Goal: Transaction & Acquisition: Obtain resource

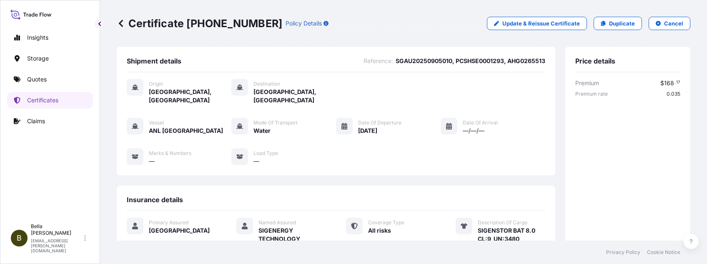
scroll to position [167, 0]
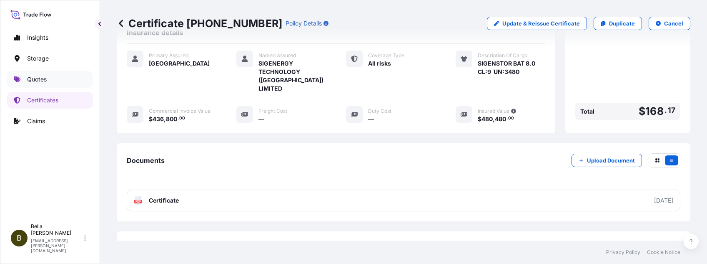
click at [37, 76] on p "Quotes" at bounding box center [37, 79] width 20 height 8
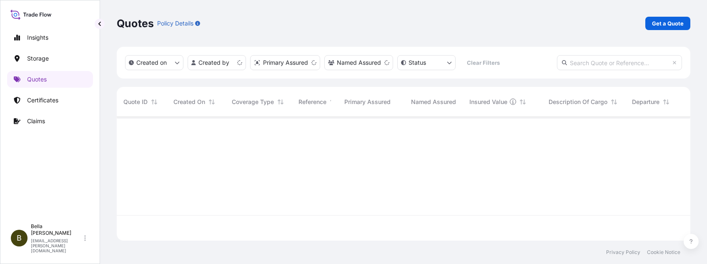
scroll to position [119, 565]
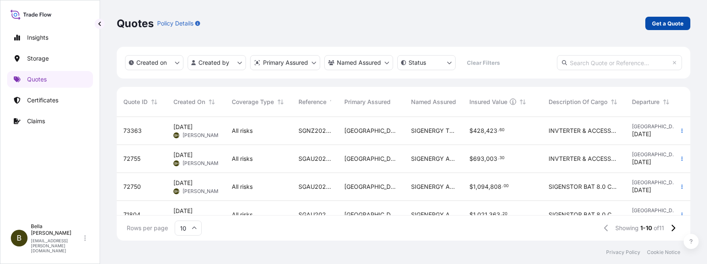
click at [661, 22] on p "Get a Quote" at bounding box center [668, 23] width 32 height 8
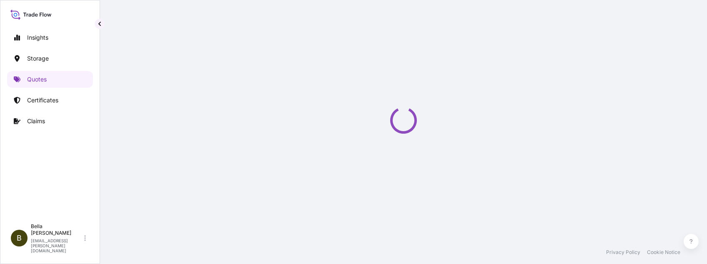
select select "Water"
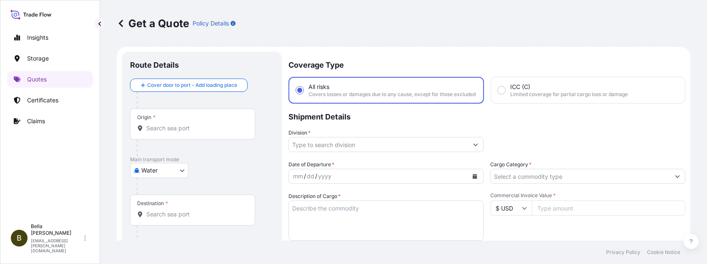
scroll to position [13, 0]
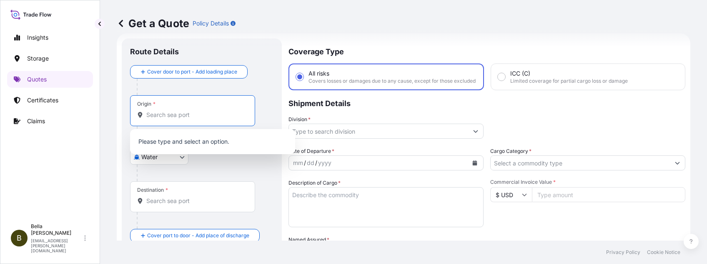
click at [184, 114] on input "Origin *" at bounding box center [195, 115] width 98 height 8
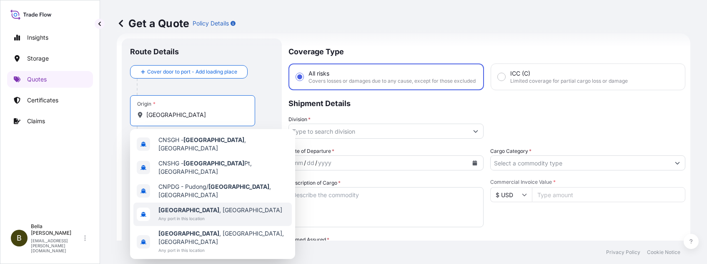
click at [180, 214] on span "Any port in this location" at bounding box center [221, 218] width 124 height 8
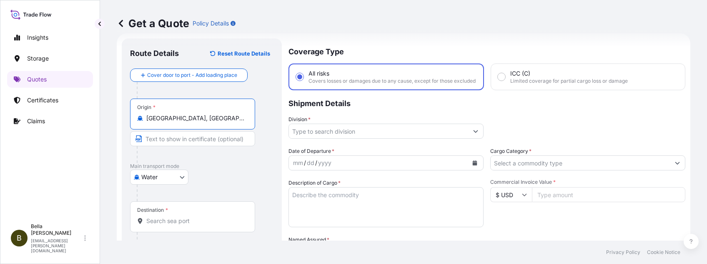
type input "[GEOGRAPHIC_DATA], [GEOGRAPHIC_DATA]"
click at [171, 216] on input "Destination *" at bounding box center [195, 220] width 98 height 8
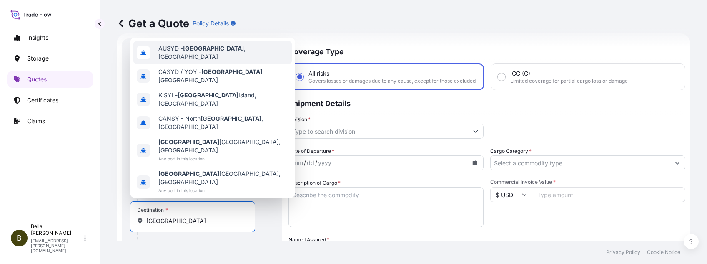
click at [206, 61] on span "AUSYD - [GEOGRAPHIC_DATA] , [GEOGRAPHIC_DATA]" at bounding box center [224, 52] width 130 height 17
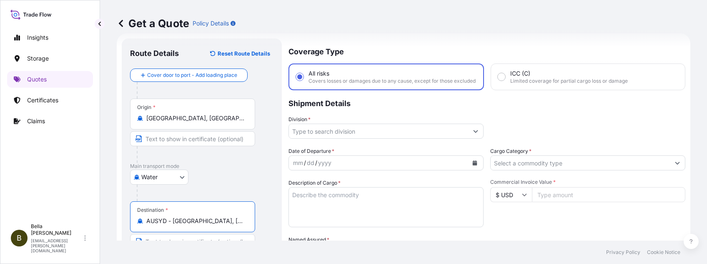
scroll to position [69, 0]
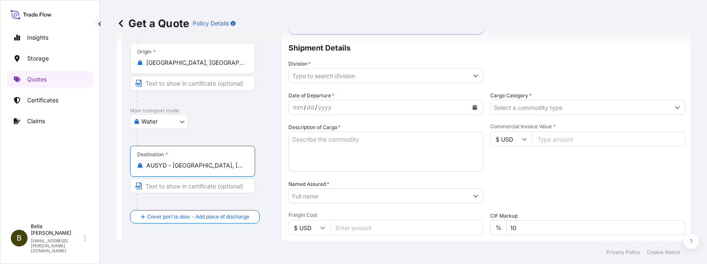
type input "AUSYD - [GEOGRAPHIC_DATA], [GEOGRAPHIC_DATA]"
click at [357, 81] on input "Division *" at bounding box center [378, 75] width 179 height 15
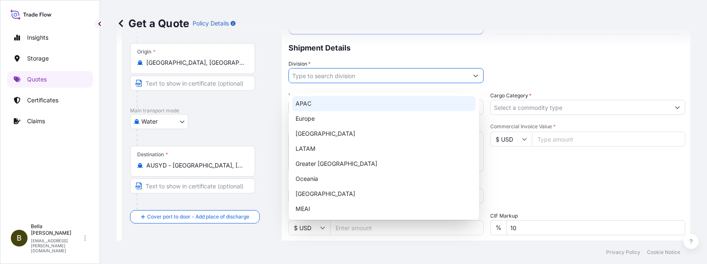
click at [314, 102] on div "APAC" at bounding box center [384, 103] width 184 height 15
type input "APAC"
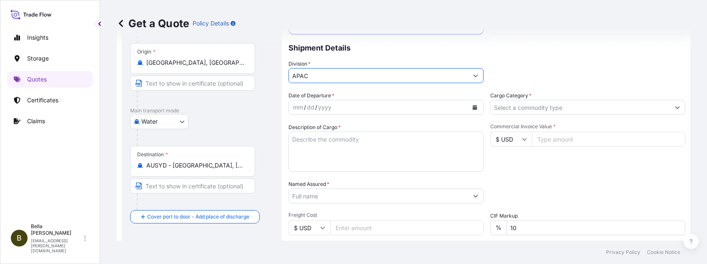
click at [473, 110] on button "Calendar" at bounding box center [474, 107] width 13 height 13
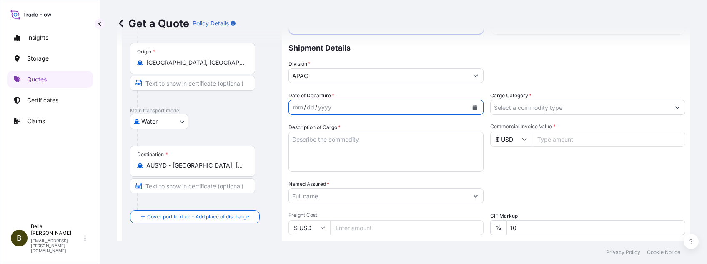
click at [473, 110] on icon "Calendar" at bounding box center [475, 107] width 5 height 5
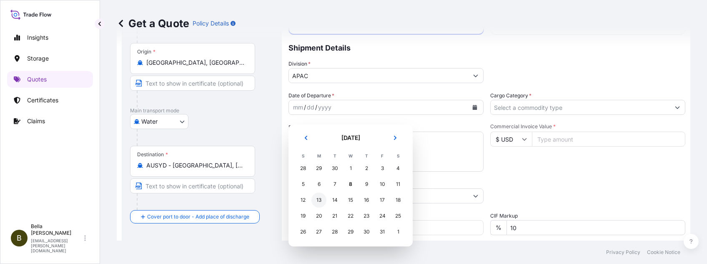
click at [317, 200] on div "13" at bounding box center [319, 199] width 15 height 15
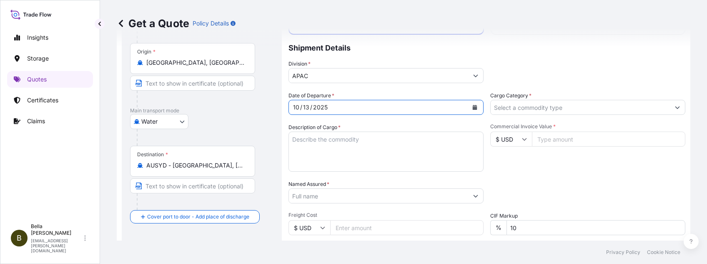
click at [344, 144] on textarea "Description of Cargo *" at bounding box center [386, 151] width 195 height 40
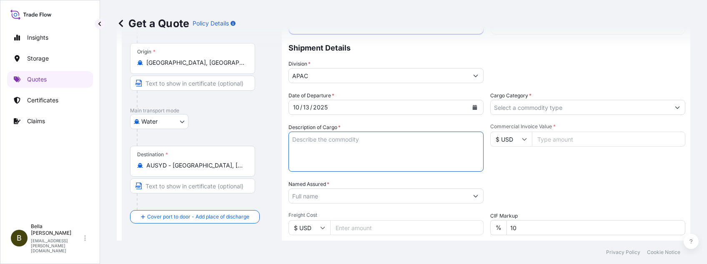
click at [290, 164] on textarea "Description of Cargo *" at bounding box center [386, 151] width 195 height 40
click at [393, 168] on textarea "Description of Cargo *" at bounding box center [386, 151] width 195 height 40
click at [353, 153] on textarea "Description of Cargo *" at bounding box center [386, 151] width 195 height 40
paste textarea "SIGENSTOR BAT 8.0"
paste textarea "CL:9 UN:3480"
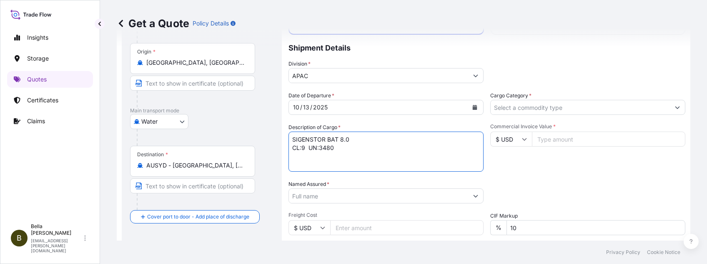
type textarea "SIGENSTOR BAT 8.0 CL:9 UN:3480"
click at [332, 203] on input "Named Assured *" at bounding box center [378, 195] width 179 height 15
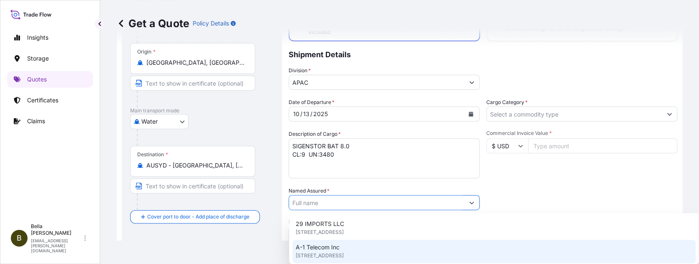
click at [327, 202] on input "Named Assured *" at bounding box center [376, 202] width 175 height 15
click at [321, 201] on input "Named Assured *" at bounding box center [376, 202] width 175 height 15
paste input "SIGENERGY AUSTRALIA PTY LTD"
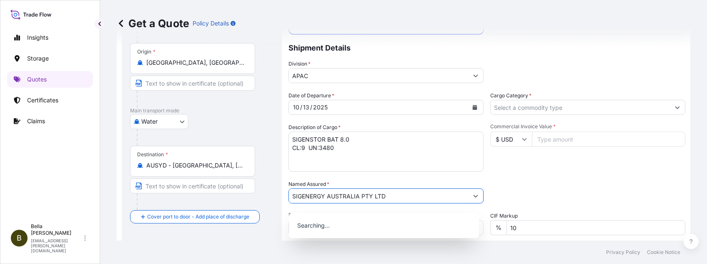
type input "SIGENERGY AUSTRALIA PTY LTD"
click at [527, 190] on div "Packing Category Type to search a container mode Please select a primary mode o…" at bounding box center [588, 191] width 195 height 23
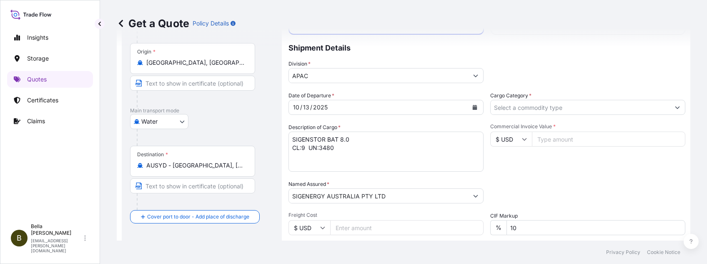
scroll to position [124, 0]
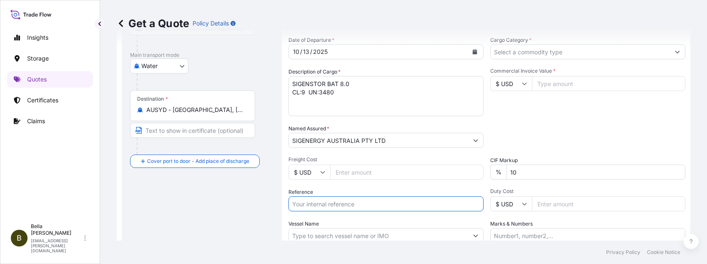
click at [355, 211] on input "Reference" at bounding box center [386, 203] width 195 height 15
click at [300, 207] on input "Reference" at bounding box center [386, 203] width 195 height 15
paste input "SGAU20250819047"
click at [350, 210] on input "SGAU20250819047, SGAU20250819047" at bounding box center [386, 203] width 195 height 15
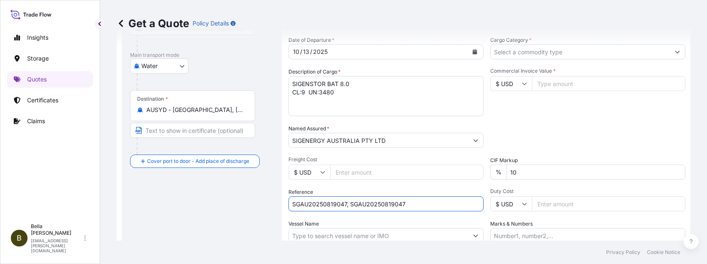
drag, startPoint x: 350, startPoint y: 209, endPoint x: 454, endPoint y: 210, distance: 103.9
click at [454, 210] on input "SGAU20250819047, SGAU20250819047" at bounding box center [386, 203] width 195 height 15
paste input "PCSHSE000117"
click at [415, 208] on input "SGAU20250819047, PCSHSE0001177," at bounding box center [386, 203] width 195 height 15
paste input "COSU6431081010"
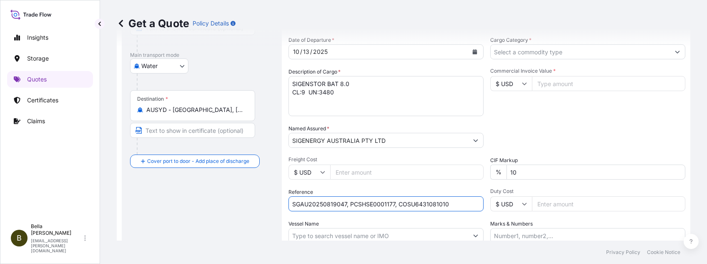
scroll to position [180, 0]
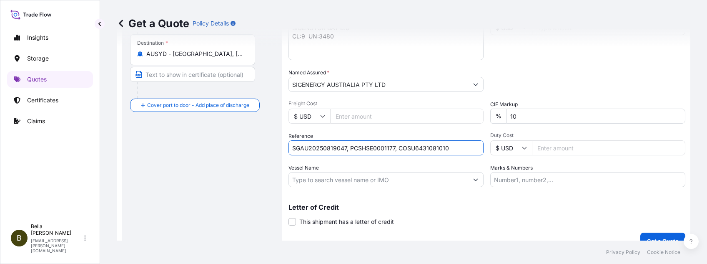
type input "SGAU20250819047, PCSHSE0001177, COSU6431081010"
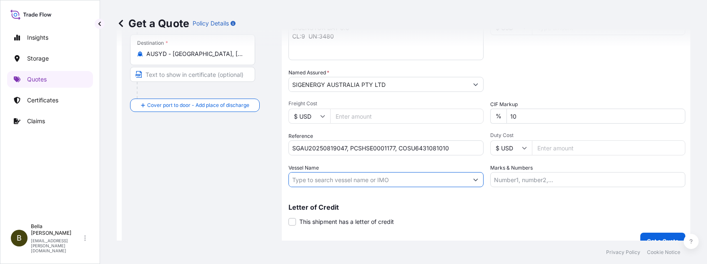
click at [314, 187] on input "Vessel Name" at bounding box center [378, 179] width 179 height 15
paste input "[PERSON_NAME]"
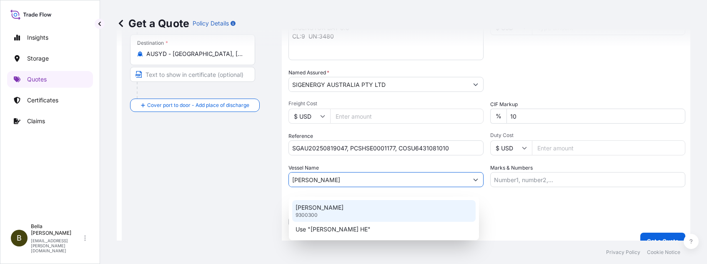
click at [343, 206] on div "[PERSON_NAME] HE 9300300" at bounding box center [384, 211] width 184 height 22
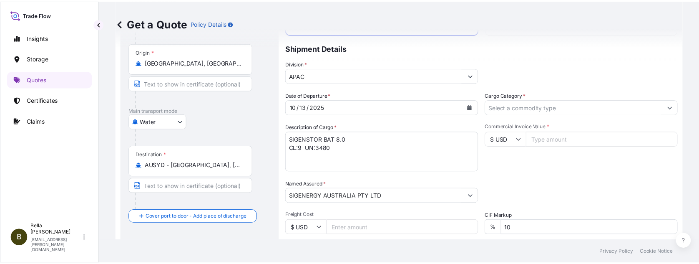
scroll to position [13, 0]
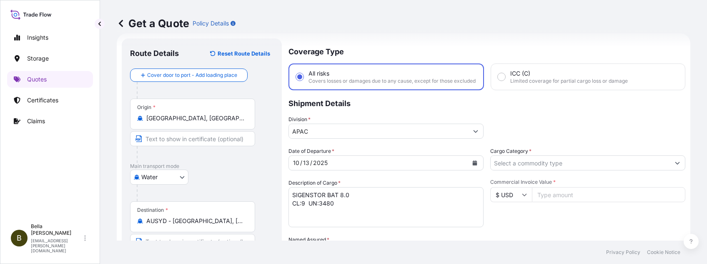
type input "[PERSON_NAME]"
click at [513, 168] on input "Cargo Category *" at bounding box center [580, 162] width 179 height 15
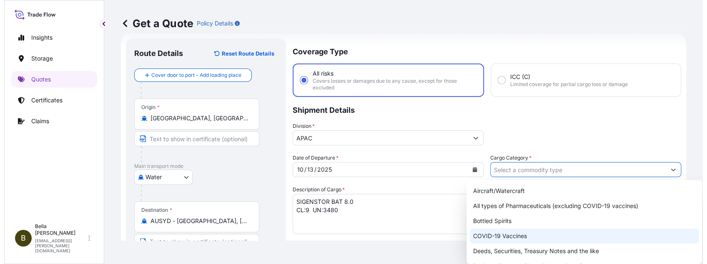
scroll to position [55, 0]
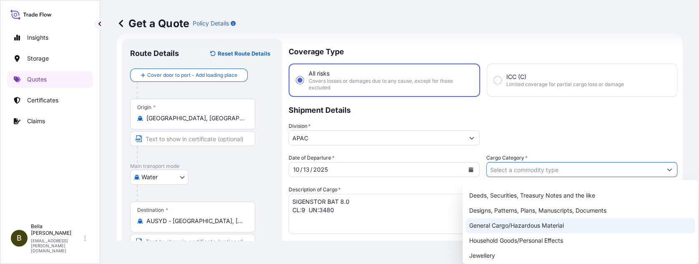
click at [490, 223] on div "General Cargo/Hazardous Material" at bounding box center [580, 225] width 229 height 15
type input "General Cargo/Hazardous Material"
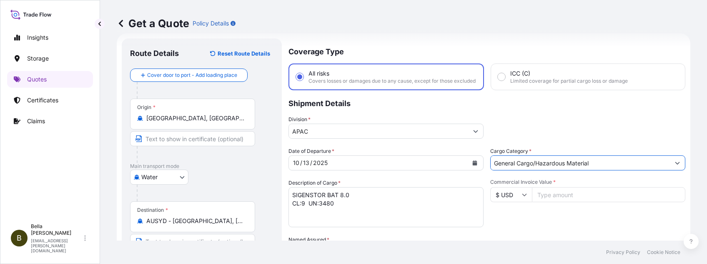
click at [506, 202] on input "$ USD" at bounding box center [512, 194] width 42 height 15
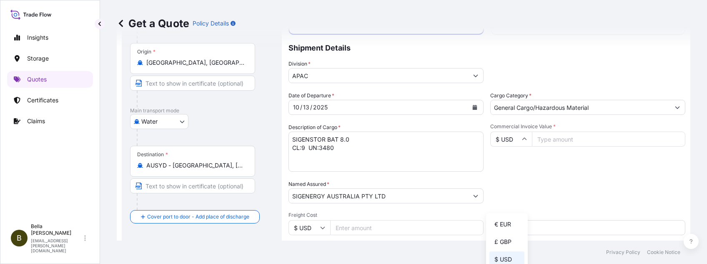
click at [576, 187] on div "Packing Category Type to search a container mode Please select a primary mode o…" at bounding box center [588, 191] width 195 height 23
click at [511, 141] on input "$ USD" at bounding box center [512, 138] width 42 height 15
click at [503, 179] on div "$ AUD" at bounding box center [507, 172] width 35 height 16
type input "$ AUD"
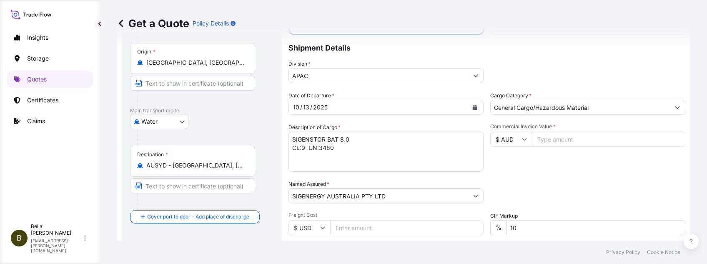
click at [560, 144] on input "Commercial Invoice Value *" at bounding box center [608, 138] width 153 height 15
type input "928512"
click at [536, 183] on div "Date of Departure * [DATE] Cargo Category * General Cargo/Hazardous Material De…" at bounding box center [487, 194] width 397 height 207
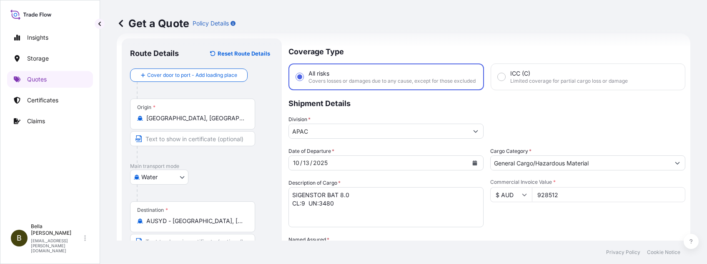
click at [237, 171] on div "Water Air Water Inland" at bounding box center [201, 176] width 143 height 15
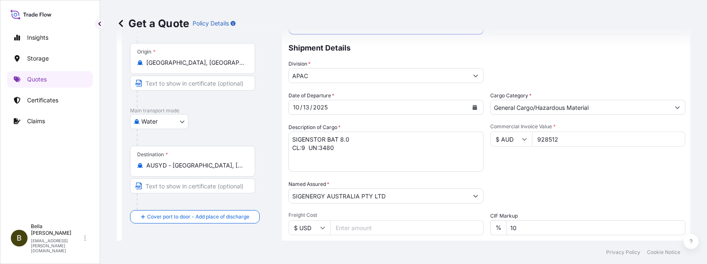
click at [247, 127] on div "Water Air Water Inland" at bounding box center [201, 121] width 143 height 15
click at [358, 144] on textarea "SIGENSTOR BAT 8.0 CL:9 UN:3480" at bounding box center [386, 151] width 195 height 40
click at [340, 155] on textarea "SIGENSTOR BAT 8.0 CL:9 UN:3480" at bounding box center [386, 151] width 195 height 40
click at [506, 200] on div "Packing Category Type to search a container mode Please select a primary mode o…" at bounding box center [588, 191] width 195 height 23
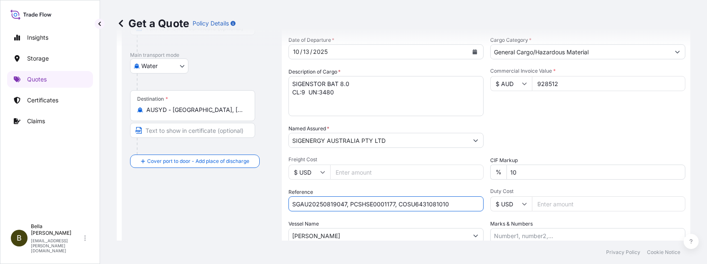
click at [465, 209] on input "SGAU20250819047, PCSHSE0001177, COSU6431081010" at bounding box center [386, 203] width 195 height 15
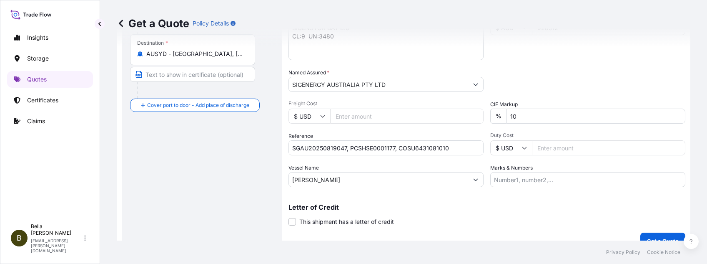
click at [413, 210] on p "Letter of Credit" at bounding box center [487, 207] width 397 height 7
click at [433, 210] on p "Letter of Credit" at bounding box center [487, 207] width 397 height 7
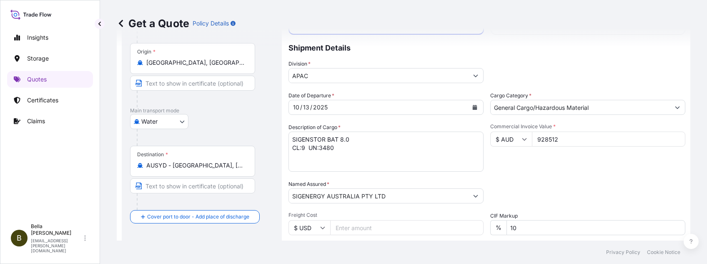
scroll to position [200, 0]
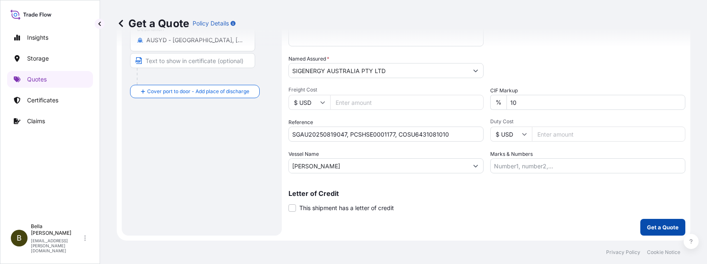
click at [655, 231] on button "Get a Quote" at bounding box center [663, 227] width 45 height 17
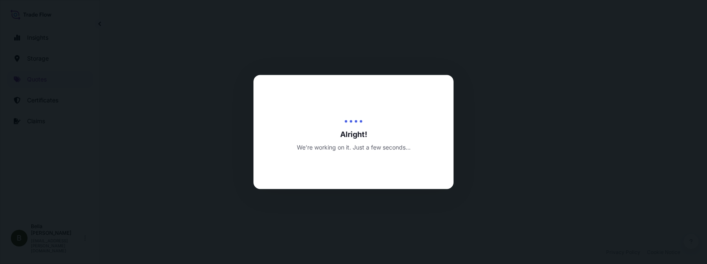
select select "Water"
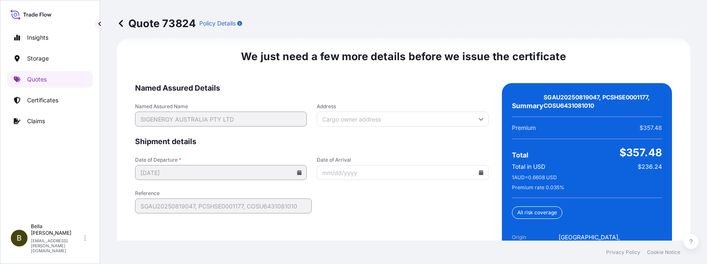
scroll to position [1381, 0]
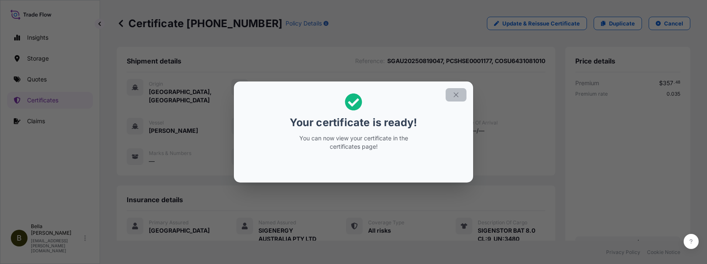
click at [458, 96] on icon "button" at bounding box center [457, 95] width 8 height 8
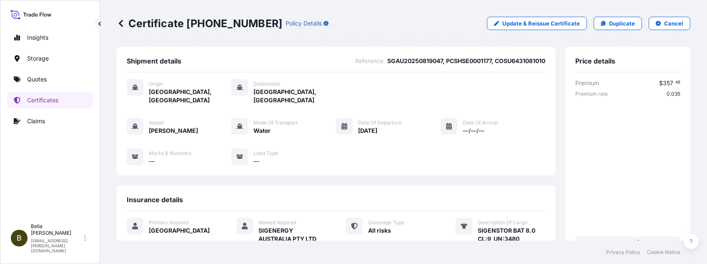
scroll to position [111, 0]
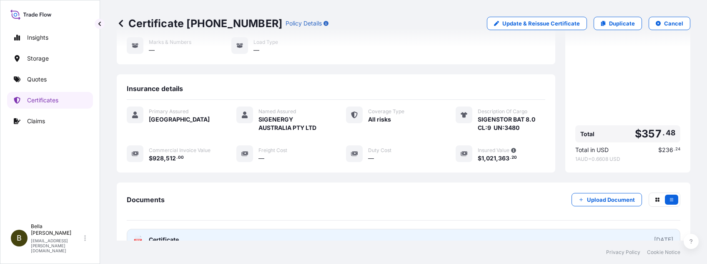
click at [392, 229] on link "PDF Certificate [DATE]" at bounding box center [404, 240] width 554 height 22
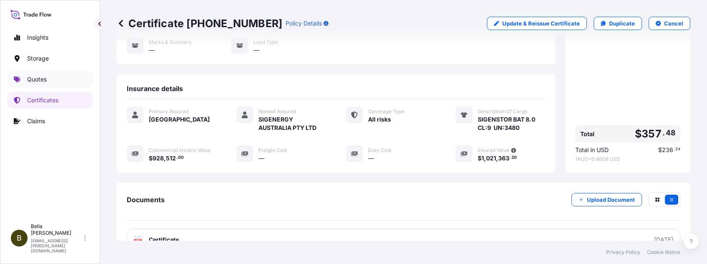
click at [38, 75] on p "Quotes" at bounding box center [37, 79] width 20 height 8
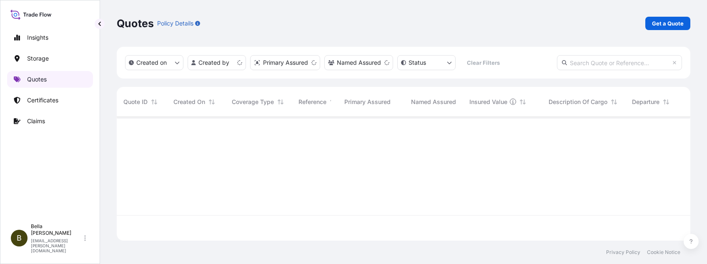
scroll to position [119, 565]
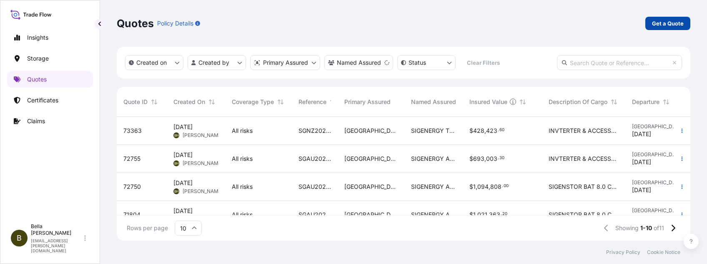
click at [666, 20] on p "Get a Quote" at bounding box center [668, 23] width 32 height 8
select select "Water"
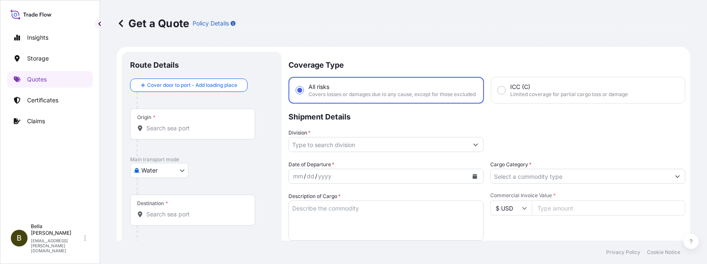
scroll to position [13, 0]
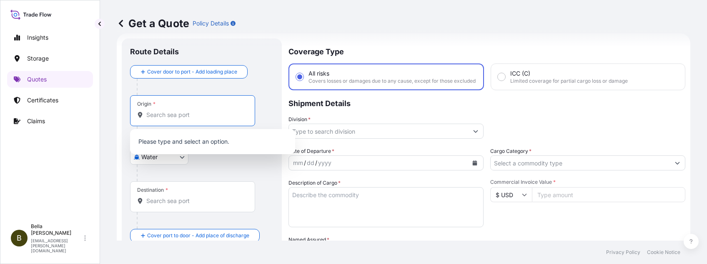
click at [190, 112] on input "Origin *" at bounding box center [195, 115] width 98 height 8
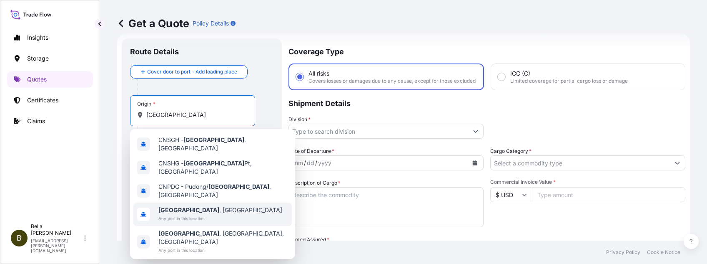
click at [186, 214] on span "Any port in this location" at bounding box center [221, 218] width 124 height 8
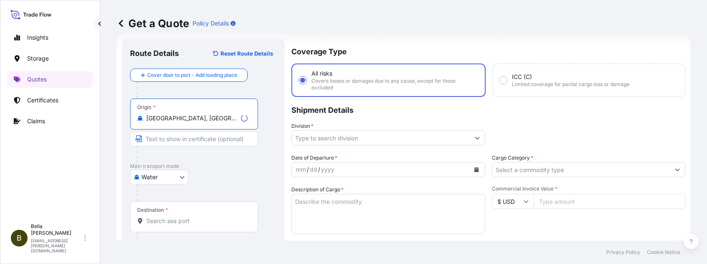
scroll to position [69, 0]
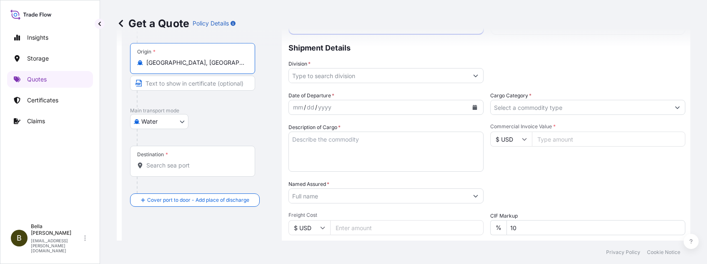
type input "[GEOGRAPHIC_DATA], [GEOGRAPHIC_DATA]"
click at [157, 168] on input "Destination *" at bounding box center [195, 165] width 98 height 8
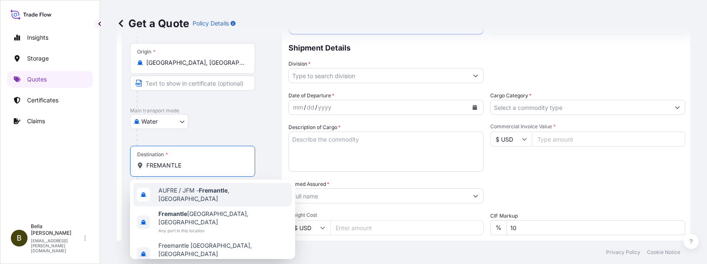
click at [199, 195] on span "AUFRE / JFM - Fremantle , [GEOGRAPHIC_DATA]" at bounding box center [224, 194] width 130 height 17
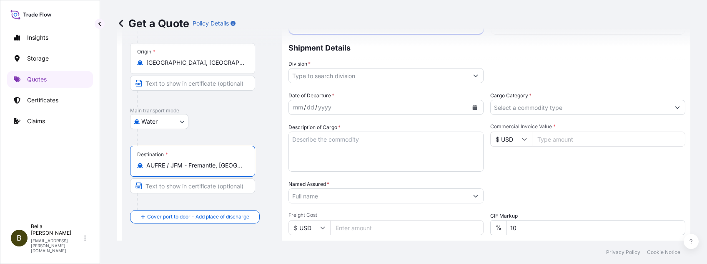
scroll to position [13, 0]
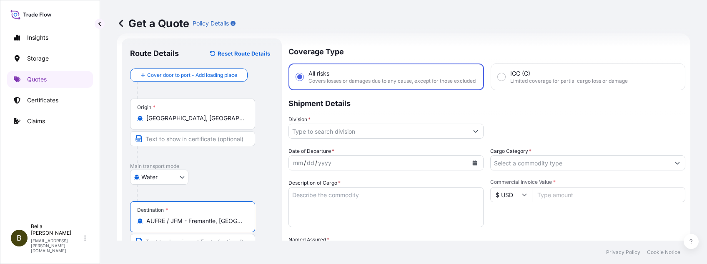
type input "AUFRE / JFM - Fremantle, [GEOGRAPHIC_DATA]"
click at [342, 135] on input "Division *" at bounding box center [378, 130] width 179 height 15
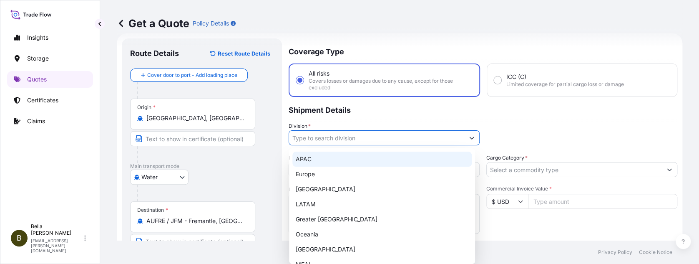
click at [320, 164] on div "APAC" at bounding box center [381, 158] width 179 height 15
type input "APAC"
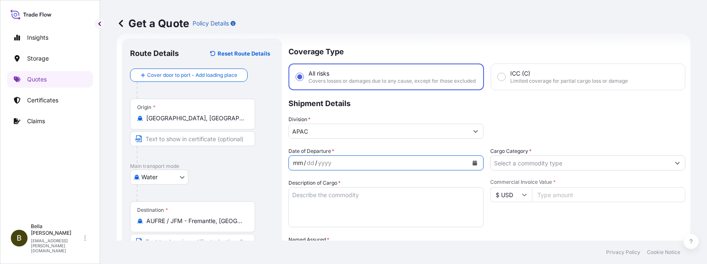
click at [315, 168] on div "/" at bounding box center [316, 163] width 2 height 10
click at [473, 165] on icon "Calendar" at bounding box center [475, 162] width 5 height 5
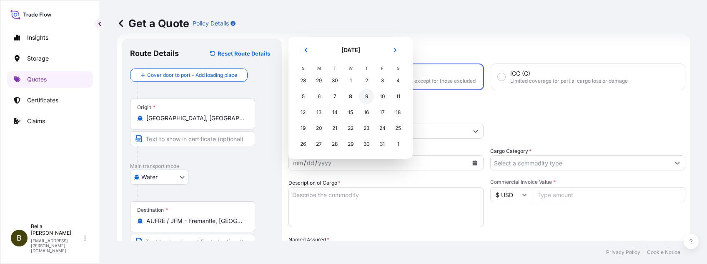
click at [365, 96] on div "9" at bounding box center [366, 96] width 15 height 15
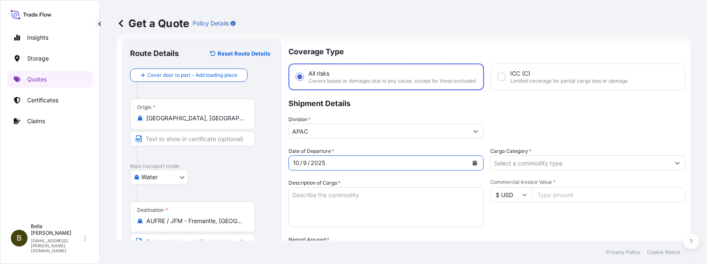
click at [334, 216] on textarea "Description of Cargo *" at bounding box center [386, 207] width 195 height 40
click at [364, 209] on textarea "Description of Cargo *" at bounding box center [386, 207] width 195 height 40
paste textarea "SIGENSTOR BAT 8.0"
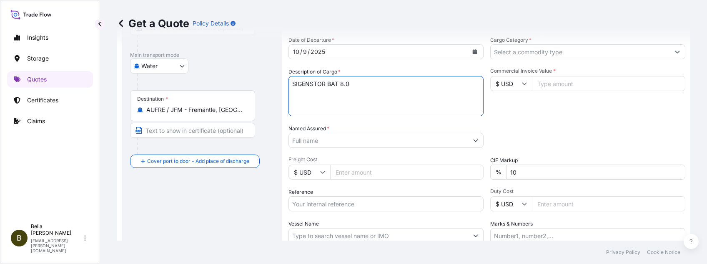
scroll to position [180, 0]
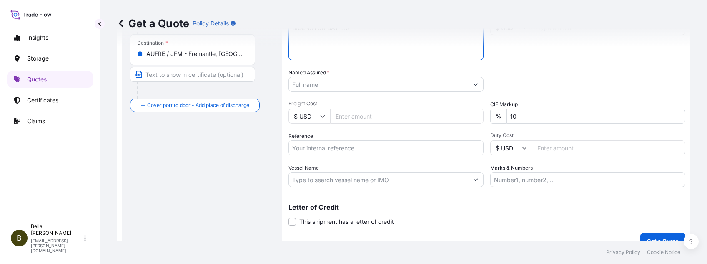
click at [319, 50] on textarea "SIGENSTOR BAT 8.0" at bounding box center [386, 40] width 195 height 40
paste textarea "CL:9 UN:3480"
type textarea "SIGENSTOR BAT 8.0 CL:9 UN:3480"
click at [347, 84] on input "Named Assured *" at bounding box center [378, 84] width 179 height 15
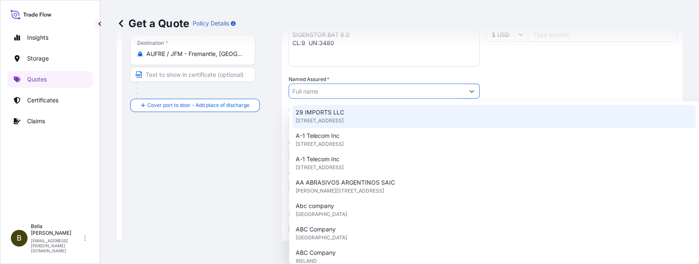
click at [323, 91] on input "Named Assured *" at bounding box center [376, 90] width 175 height 15
paste input "SIGENERGY TECHNOLOGY ([GEOGRAPHIC_DATA]) LIMITED"
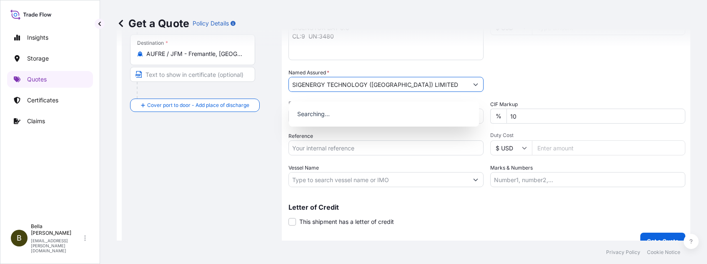
type input "SIGENERGY TECHNOLOGY ([GEOGRAPHIC_DATA]) LIMITED"
click at [210, 150] on div "Route Details Reset Route Details Cover door to port - Add loading place Place …" at bounding box center [201, 60] width 143 height 361
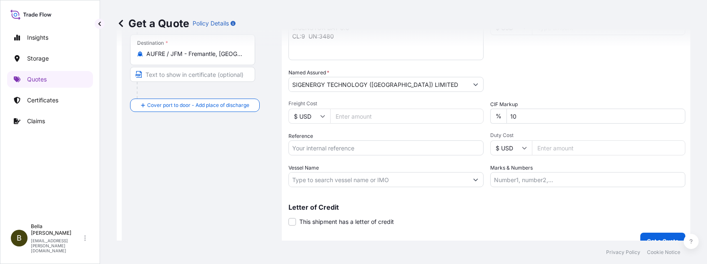
click at [334, 153] on input "Reference" at bounding box center [386, 147] width 195 height 15
paste input "SGAU20250905004"
click at [361, 155] on input "SGAU20250905004, SGAU20250905004" at bounding box center [386, 147] width 195 height 15
drag, startPoint x: 352, startPoint y: 152, endPoint x: 450, endPoint y: 153, distance: 98.0
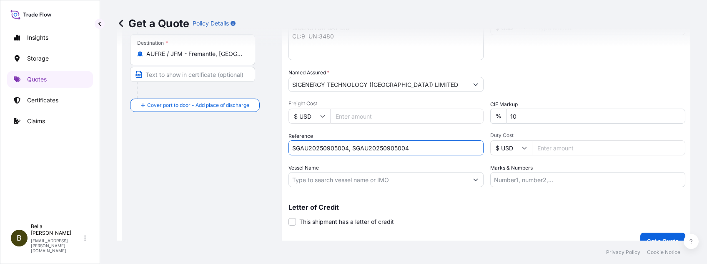
click at [447, 153] on input "SGAU20250905004, SGAU20250905004" at bounding box center [386, 147] width 195 height 15
paste input "PCSHSE0001291"
click at [410, 155] on input "SGAU20250905004, PCSHSE0001291, PCSHSE0001291" at bounding box center [386, 147] width 195 height 15
drag, startPoint x: 400, startPoint y: 151, endPoint x: 493, endPoint y: 161, distance: 93.1
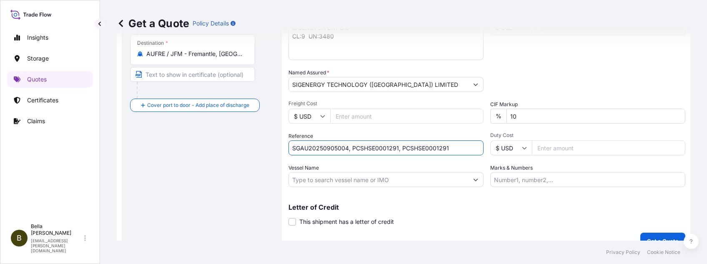
click at [486, 159] on div "Date of Departure * [DATE] Cargo Category * Description of Cargo * SIGENSTOR BA…" at bounding box center [487, 83] width 397 height 207
paste input "177AASDGS10292"
type input "SGAU20250905004, PCSHSE0001291, 177AASDGS102921"
click at [355, 184] on input "Vessel Name" at bounding box center [378, 179] width 179 height 15
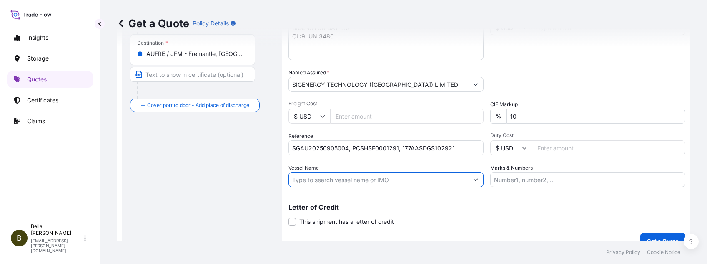
paste input "MSC [PERSON_NAME]"
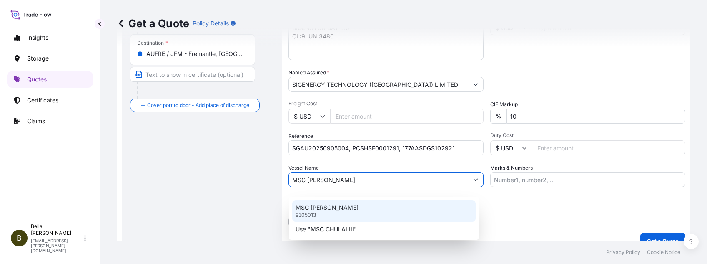
click at [331, 212] on div "MSC CHULAI III 9305013" at bounding box center [384, 211] width 184 height 22
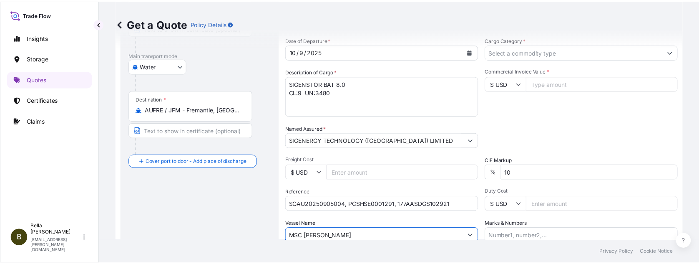
scroll to position [0, 0]
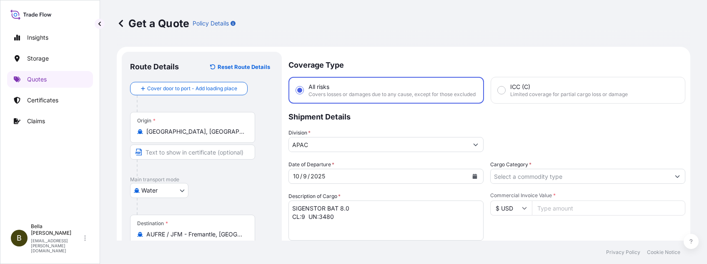
type input "MSC [PERSON_NAME]"
click at [514, 184] on input "Cargo Category *" at bounding box center [580, 176] width 179 height 15
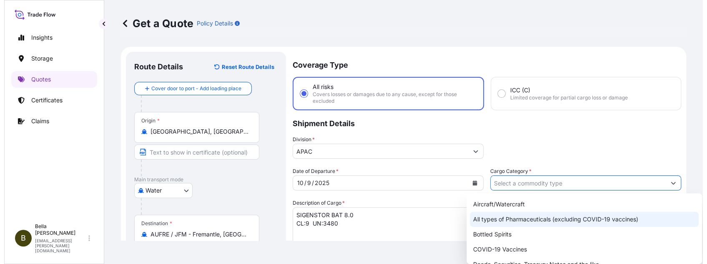
scroll to position [55, 0]
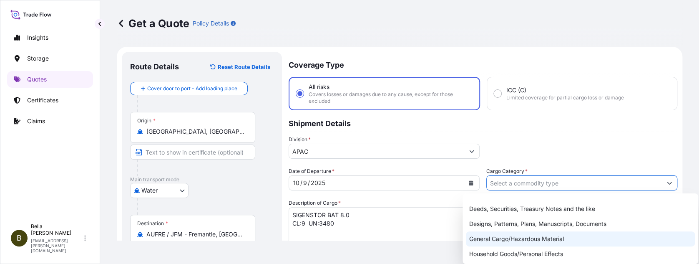
click at [488, 238] on div "General Cargo/Hazardous Material" at bounding box center [580, 238] width 229 height 15
type input "General Cargo/Hazardous Material"
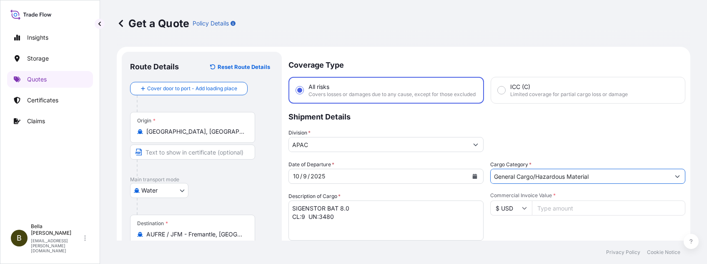
click at [514, 137] on div "Division * APAC" at bounding box center [487, 139] width 397 height 23
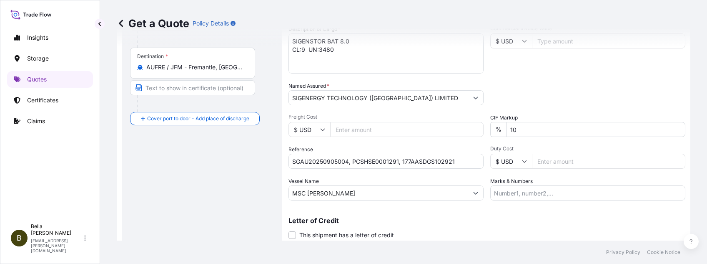
scroll to position [111, 0]
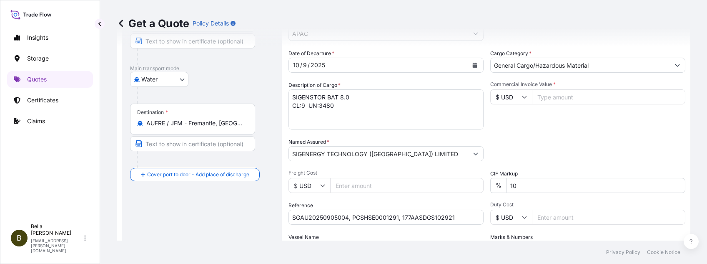
click at [549, 100] on input "Commercial Invoice Value *" at bounding box center [608, 96] width 153 height 15
click at [546, 100] on input "Commercial Invoice Value *" at bounding box center [608, 96] width 153 height 15
type input "436800"
click at [495, 151] on div "Packing Category Type to search a container mode Please select a primary mode o…" at bounding box center [588, 149] width 195 height 23
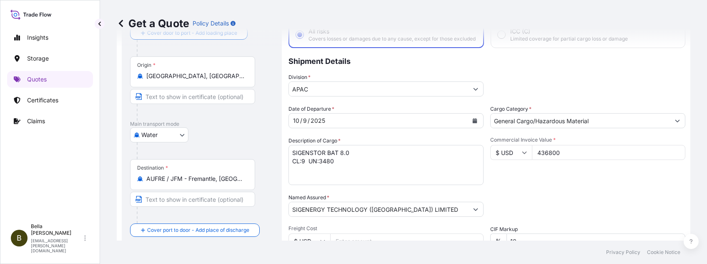
scroll to position [0, 0]
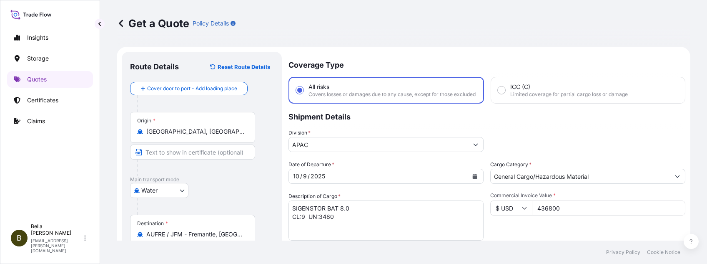
click at [356, 215] on textarea "SIGENSTOR BAT 8.0 CL:9 UN:3480" at bounding box center [386, 220] width 195 height 40
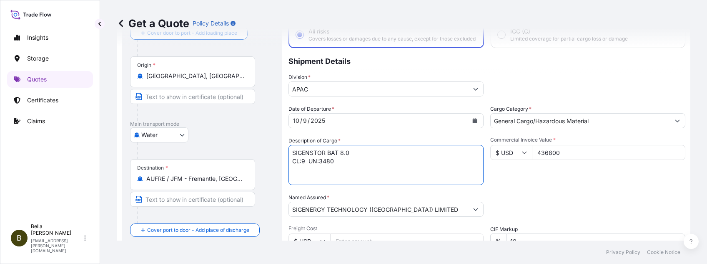
scroll to position [111, 0]
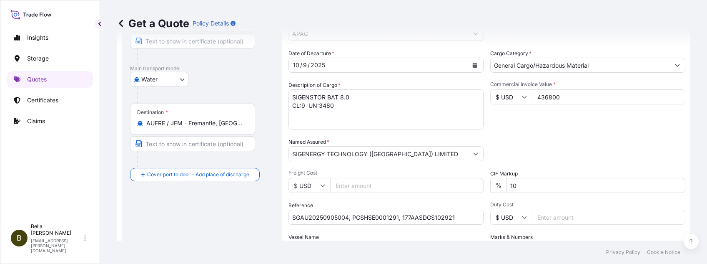
click at [519, 156] on div "Packing Category Type to search a container mode Please select a primary mode o…" at bounding box center [588, 149] width 195 height 23
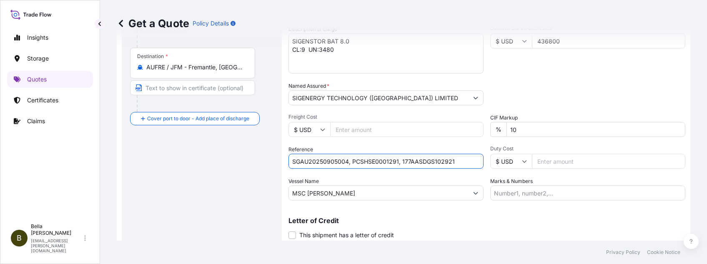
click at [464, 169] on input "SGAU20250905004, PCSHSE0001291, 177AASDGS102921" at bounding box center [386, 160] width 195 height 15
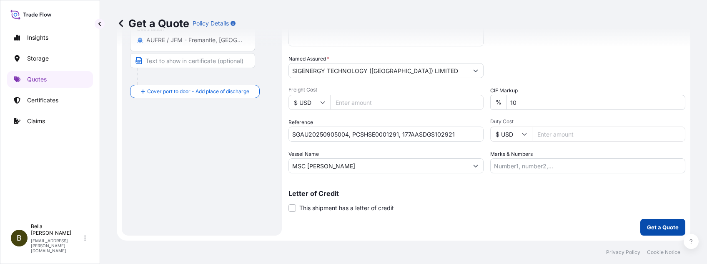
click at [648, 226] on p "Get a Quote" at bounding box center [663, 227] width 32 height 8
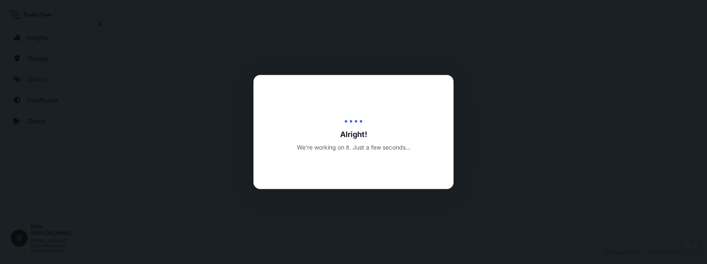
select select "Water"
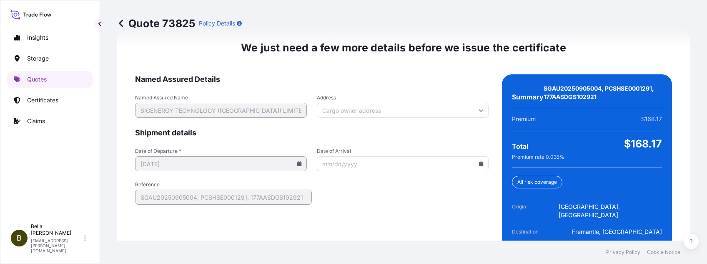
scroll to position [1338, 0]
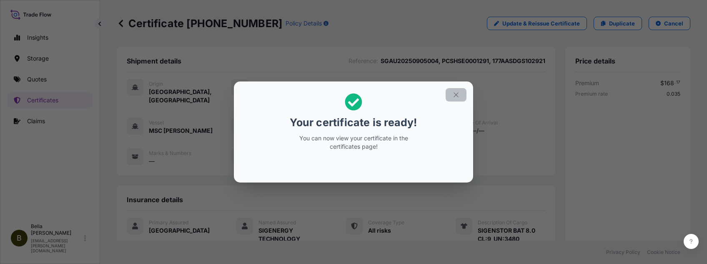
click at [455, 95] on icon "button" at bounding box center [457, 95] width 8 height 8
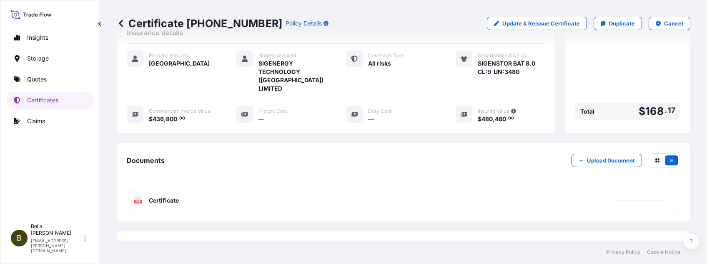
scroll to position [183, 0]
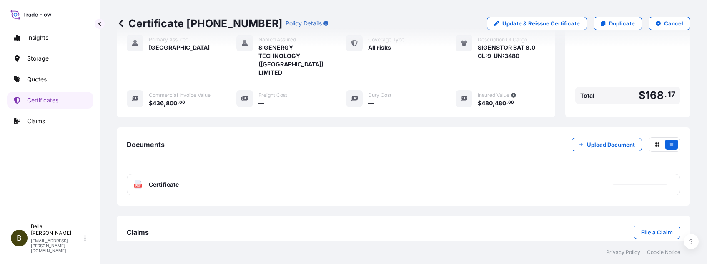
click at [237, 174] on div "PDF Certificate" at bounding box center [404, 185] width 554 height 22
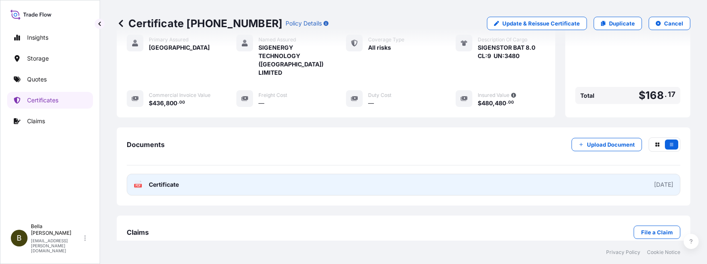
click at [188, 174] on link "PDF Certificate [DATE]" at bounding box center [404, 185] width 554 height 22
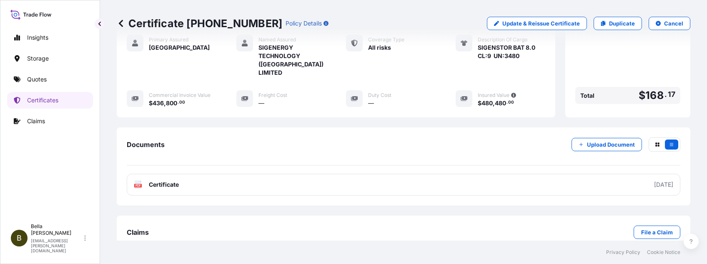
scroll to position [71, 0]
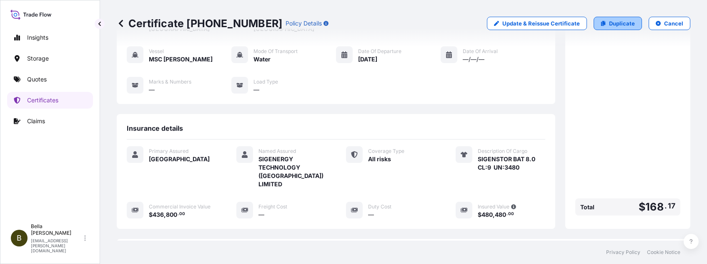
click at [609, 23] on p "Duplicate" at bounding box center [622, 23] width 26 height 8
select select "Water"
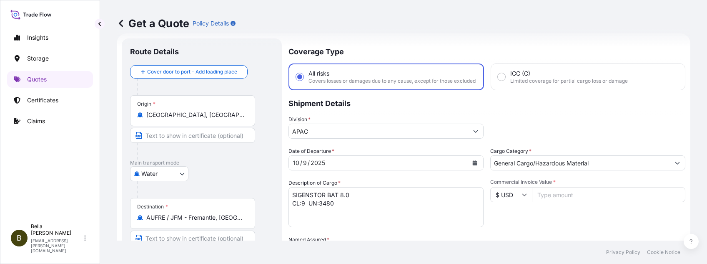
scroll to position [69, 0]
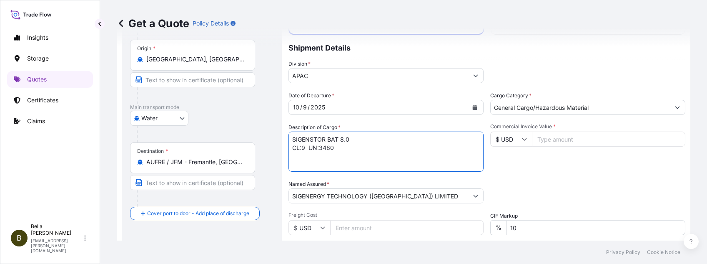
click at [346, 154] on textarea "SIGENSTOR BAT 8.0 CL:9 UN:3480" at bounding box center [386, 151] width 195 height 40
paste textarea "INVTERTER & ACCESSARY"
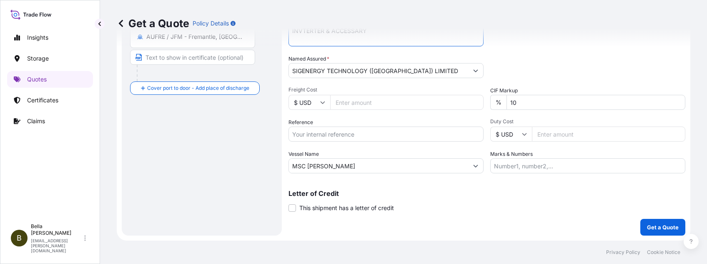
scroll to position [89, 0]
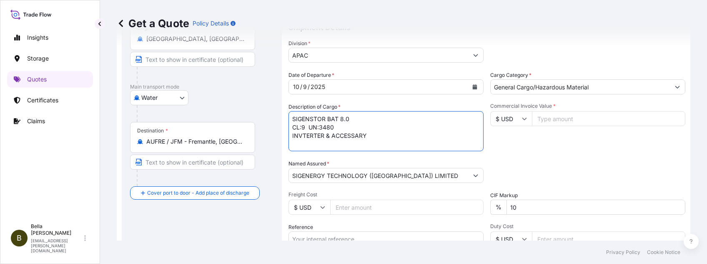
type textarea "SIGENSTOR BAT 8.0 CL:9 UN:3480 INVTERTER & ACCESSARY"
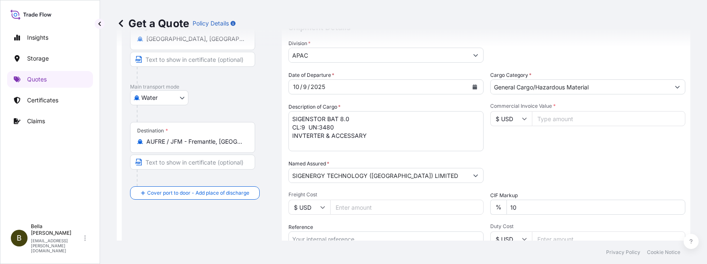
click at [551, 121] on input "Commercial Invoice Value *" at bounding box center [608, 118] width 153 height 15
type input "177429"
click at [556, 170] on div "Packing Category Type to search a container mode Please select a primary mode o…" at bounding box center [588, 170] width 195 height 23
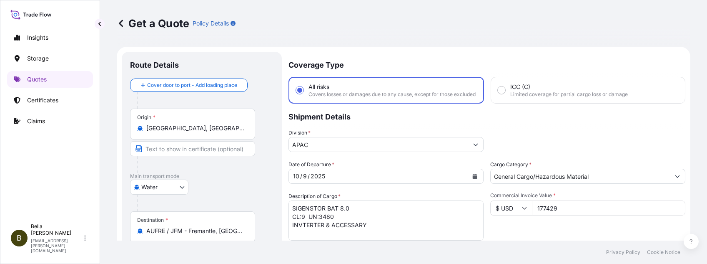
scroll to position [55, 0]
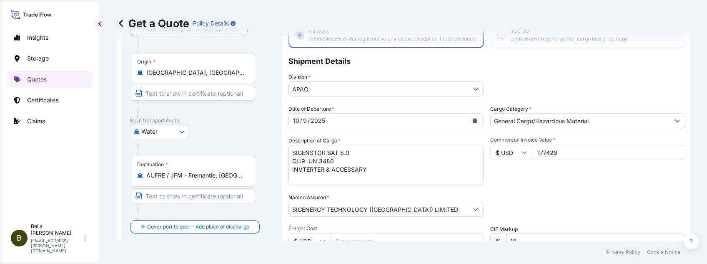
click at [219, 175] on input "AUFRE / JFM - Fremantle, [GEOGRAPHIC_DATA]" at bounding box center [195, 175] width 98 height 8
drag, startPoint x: 244, startPoint y: 176, endPoint x: 153, endPoint y: 176, distance: 90.9
click at [153, 176] on div "AUFRE / JFM - Fremantle, [GEOGRAPHIC_DATA]" at bounding box center [192, 175] width 111 height 8
click at [153, 176] on input "AUFRE / JFM - Fremantle, [GEOGRAPHIC_DATA]" at bounding box center [195, 175] width 98 height 8
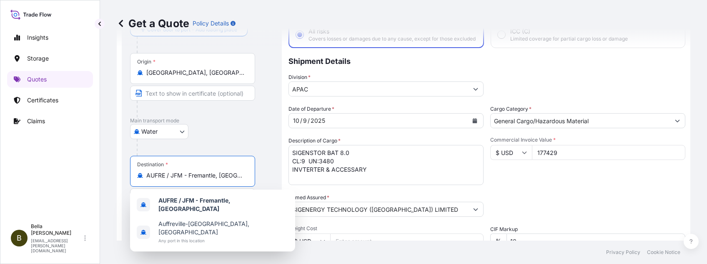
click at [152, 175] on input "AUFRE / JFM - Fremantle, [GEOGRAPHIC_DATA]" at bounding box center [195, 175] width 98 height 8
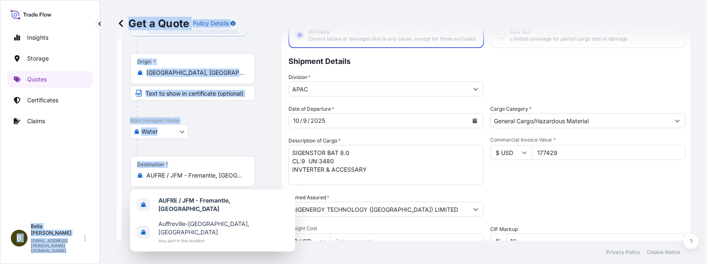
drag, startPoint x: 239, startPoint y: 176, endPoint x: 93, endPoint y: 167, distance: 145.8
click at [93, 167] on div "Insights Storage Quotes Certificates Claims B [PERSON_NAME] [EMAIL_ADDRESS][PER…" at bounding box center [353, 132] width 707 height 264
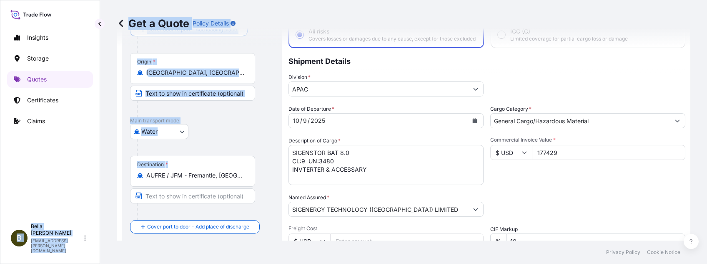
drag, startPoint x: 93, startPoint y: 167, endPoint x: 175, endPoint y: 175, distance: 82.1
click at [175, 175] on input "AUFRE / JFM - Fremantle, [GEOGRAPHIC_DATA]" at bounding box center [195, 175] width 98 height 8
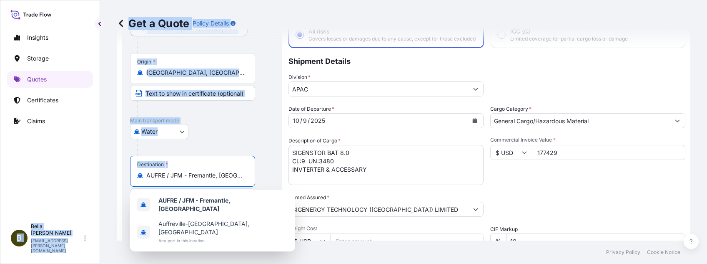
click at [181, 179] on input "AUFRE / JFM - Fremantle, [GEOGRAPHIC_DATA]" at bounding box center [195, 175] width 98 height 8
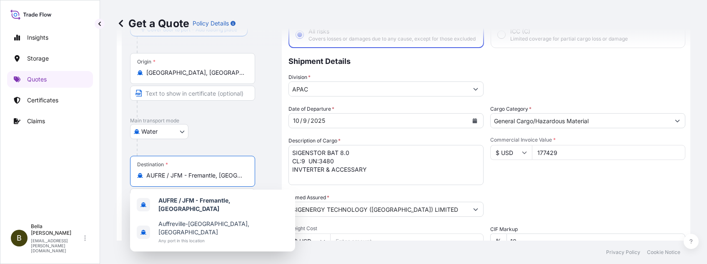
click at [189, 176] on input "AUFRE / JFM - Fremantle, [GEOGRAPHIC_DATA]" at bounding box center [195, 175] width 98 height 8
click at [241, 177] on input "AUFRE / JFM -Fremantle, [GEOGRAPHIC_DATA]" at bounding box center [195, 175] width 98 height 8
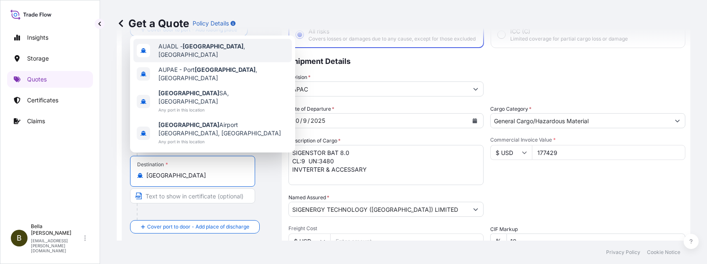
click at [242, 62] on div "AUADL - [GEOGRAPHIC_DATA] , [GEOGRAPHIC_DATA]" at bounding box center [212, 50] width 159 height 23
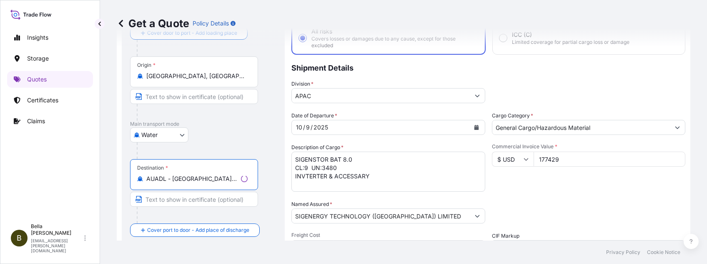
type input "AUADL - [GEOGRAPHIC_DATA], [GEOGRAPHIC_DATA]"
click at [68, 186] on div "Insights Storage Quotes Certificates Claims" at bounding box center [50, 120] width 86 height 197
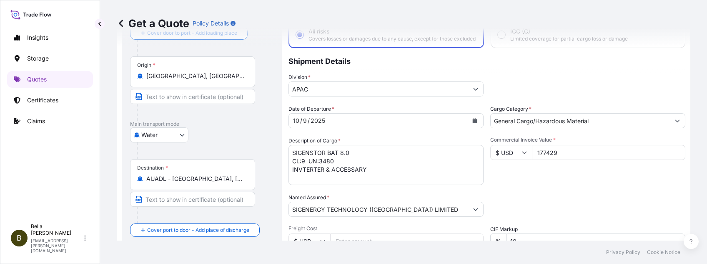
click at [263, 175] on div "Destination * AUADL - [GEOGRAPHIC_DATA], [GEOGRAPHIC_DATA]" at bounding box center [201, 191] width 143 height 64
click at [355, 157] on textarea "SIGENSTOR BAT 8.0 CL:9 UN:3480" at bounding box center [386, 165] width 195 height 40
click at [391, 178] on textarea "SIGENSTOR BAT 8.0 CL:9 UN:3480" at bounding box center [386, 165] width 195 height 40
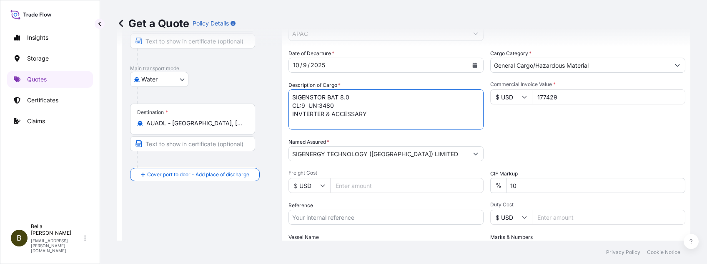
click at [389, 174] on div "Date of Departure * [DATE] Cargo Category * General Cargo/Hazardous Material De…" at bounding box center [487, 152] width 397 height 207
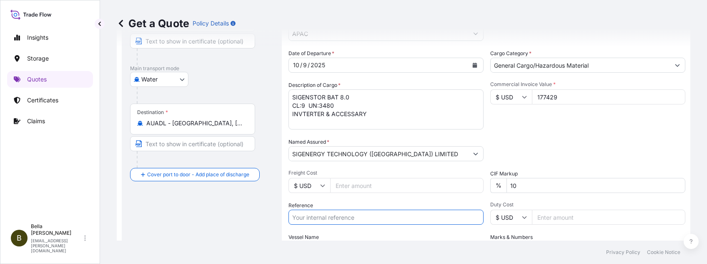
drag, startPoint x: 352, startPoint y: 221, endPoint x: 377, endPoint y: 226, distance: 25.9
click at [352, 221] on input "Reference" at bounding box center [386, 216] width 195 height 15
click at [347, 221] on input "Reference" at bounding box center [386, 216] width 195 height 15
paste input "SGAU20250829002"
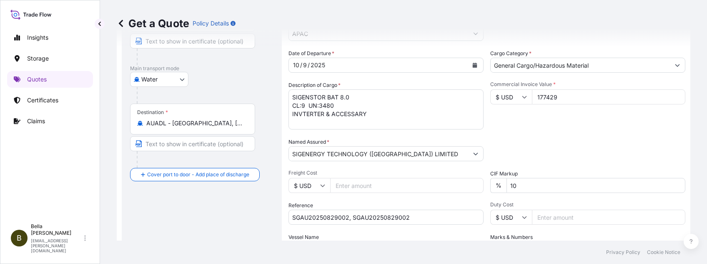
click at [379, 221] on input "SGAU20250829002, SGAU20250829002" at bounding box center [386, 216] width 195 height 15
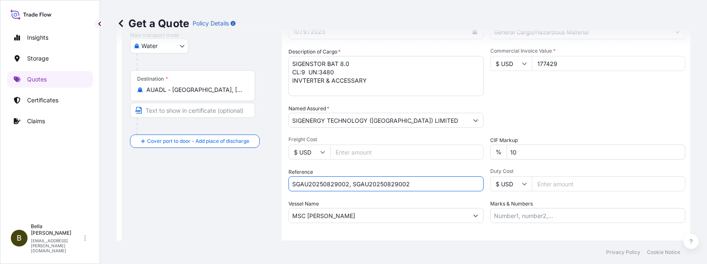
drag, startPoint x: 352, startPoint y: 221, endPoint x: 511, endPoint y: 237, distance: 159.8
click at [497, 237] on div "Coverage Type All risks Covers losses or damages due to any cause, except for t…" at bounding box center [487, 95] width 397 height 377
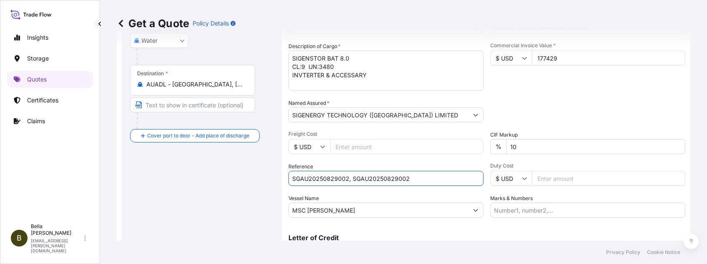
paste input "PCSHSE0001298"
click at [423, 183] on input "SGAU20250829002, PCSHSE0001298, PCSHSE0001298" at bounding box center [386, 178] width 195 height 15
drag, startPoint x: 403, startPoint y: 182, endPoint x: 538, endPoint y: 187, distance: 134.8
click at [536, 188] on div "Date of Departure * [DATE] Cargo Category * General Cargo/Hazardous Material De…" at bounding box center [487, 113] width 397 height 207
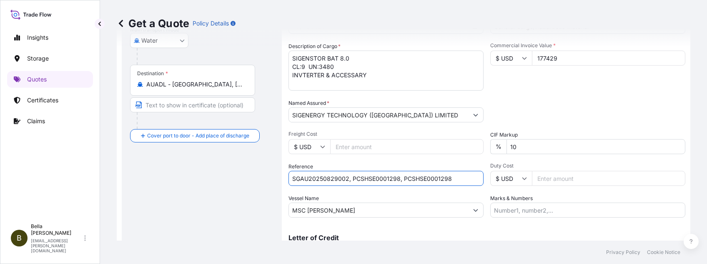
paste input "177ALHDGS09872"
type input "SGAU20250829002, PCSHSE0001298, 177ALHDGS09872"
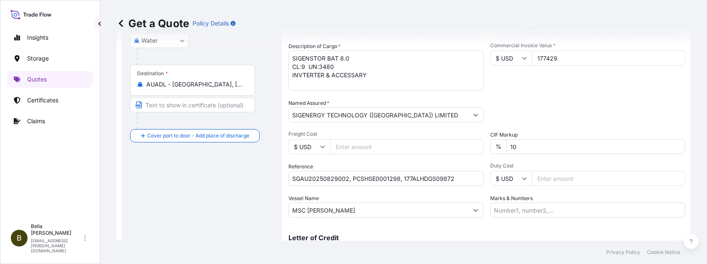
click at [211, 184] on div "Route Details Reset Route Details Cover door to port - Add loading place Place …" at bounding box center [201, 90] width 143 height 361
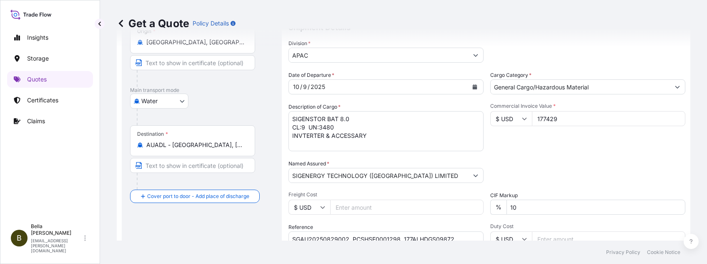
scroll to position [33, 0]
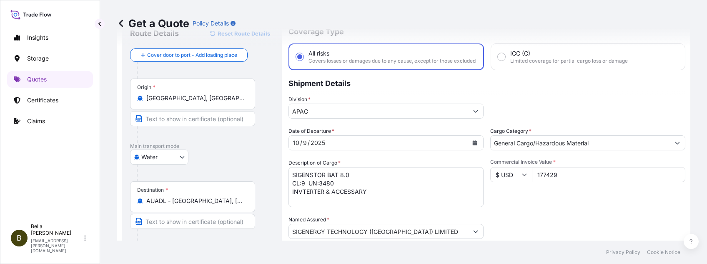
click at [363, 184] on textarea "SIGENSTOR BAT 8.0 CL:9 UN:3480" at bounding box center [386, 187] width 195 height 40
click at [391, 194] on textarea "SIGENSTOR BAT 8.0 CL:9 UN:3480" at bounding box center [386, 187] width 195 height 40
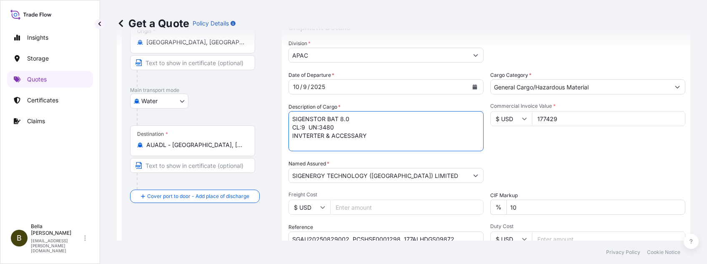
scroll to position [145, 0]
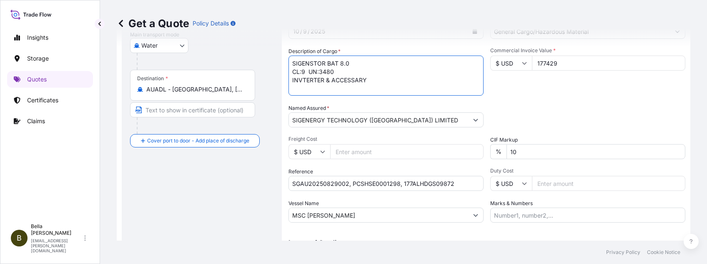
click at [255, 214] on div "Route Details Reset Route Details Cover door to port - Add loading place Place …" at bounding box center [201, 95] width 143 height 361
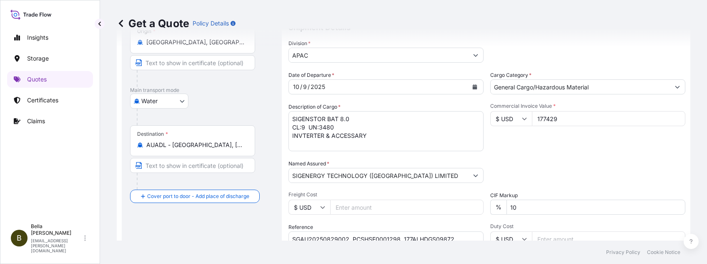
scroll to position [33, 0]
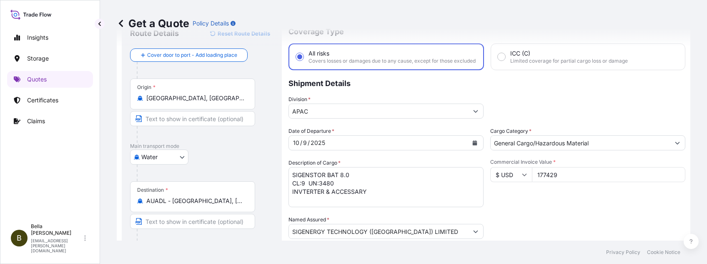
click at [567, 180] on input "177429" at bounding box center [608, 174] width 153 height 15
click at [585, 219] on div "Date of Departure * [DATE] Cargo Category * General Cargo/Hazardous Material De…" at bounding box center [487, 230] width 397 height 207
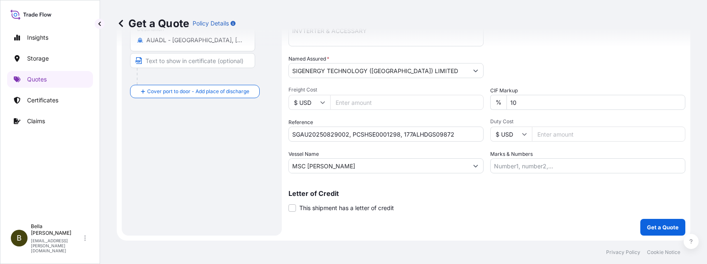
click at [648, 224] on p "Get a Quote" at bounding box center [663, 227] width 32 height 8
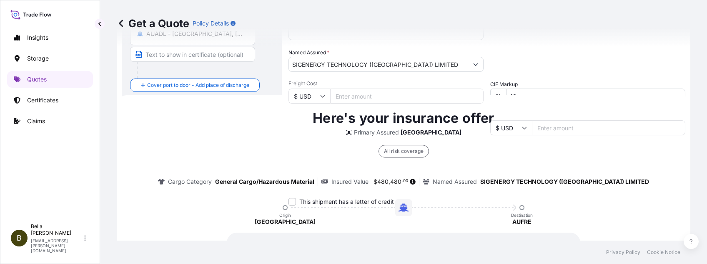
scroll to position [254, 0]
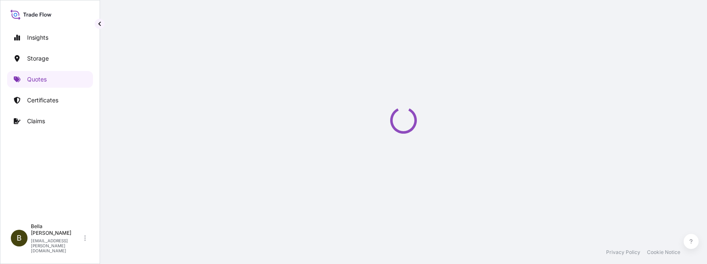
scroll to position [407, 0]
select select "Water"
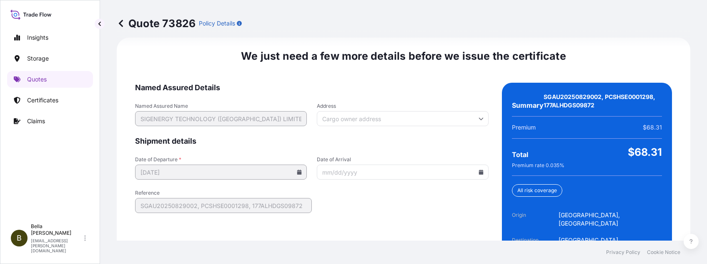
scroll to position [1338, 0]
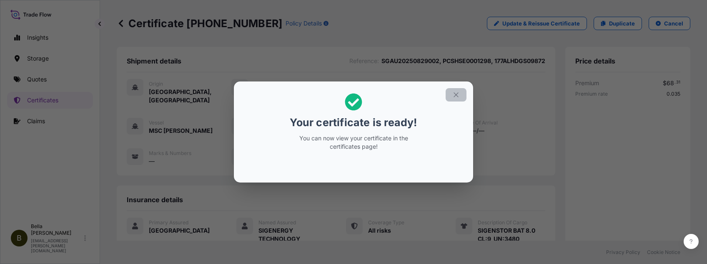
click at [458, 95] on icon "button" at bounding box center [457, 95] width 8 height 8
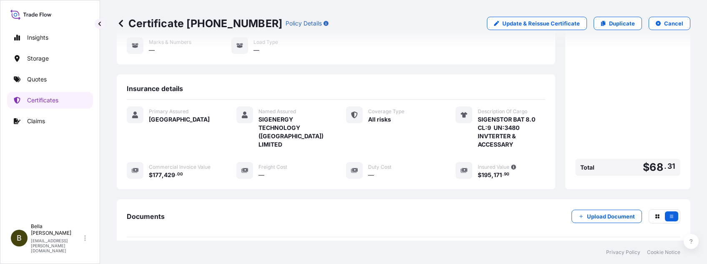
scroll to position [191, 0]
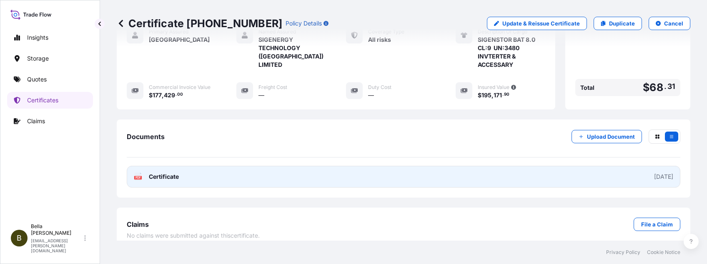
click at [357, 176] on link "PDF Certificate [DATE]" at bounding box center [404, 177] width 554 height 22
